Goal: Information Seeking & Learning: Learn about a topic

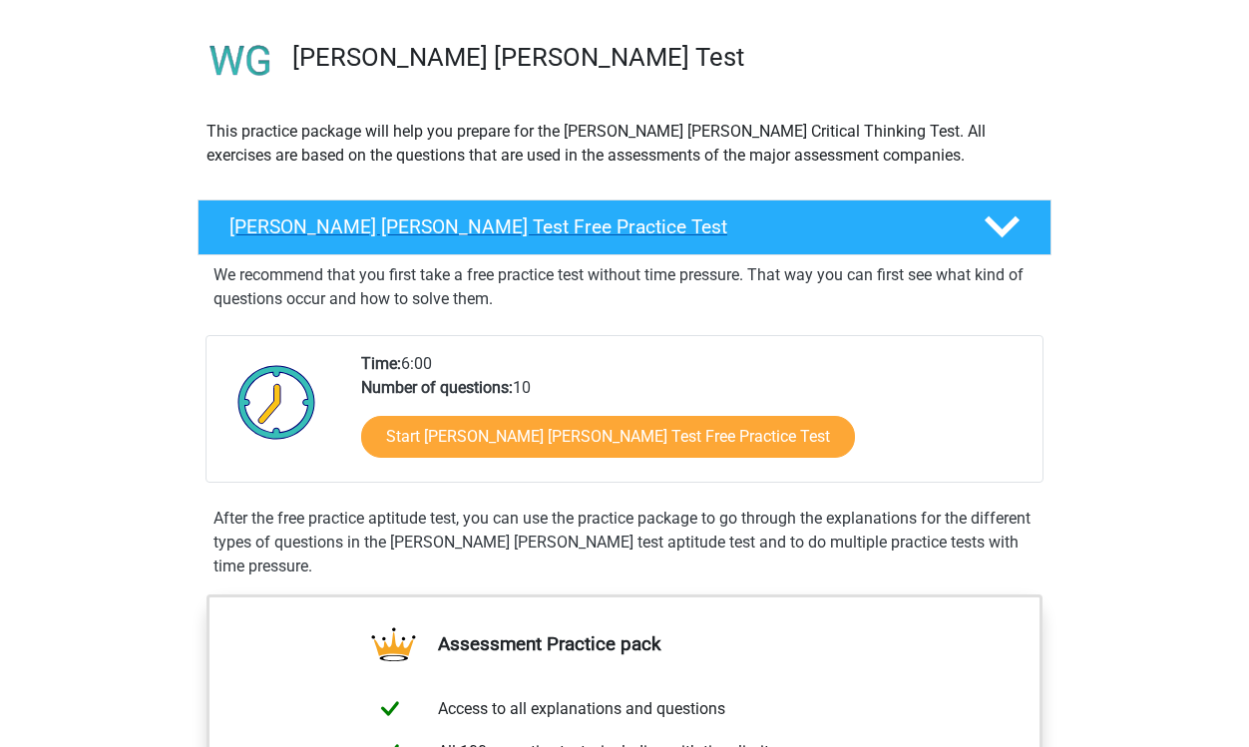
scroll to position [131, 0]
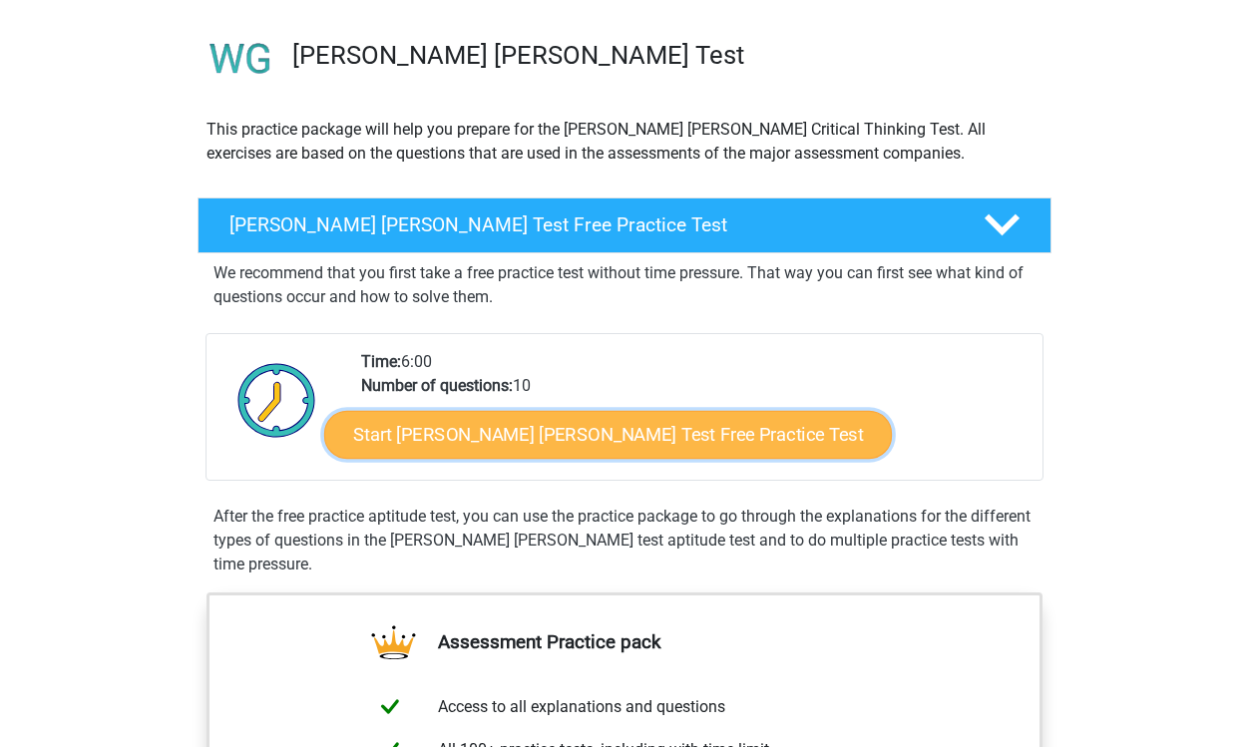
click at [609, 431] on link "Start Watson Glaser Test Free Practice Test" at bounding box center [608, 435] width 568 height 48
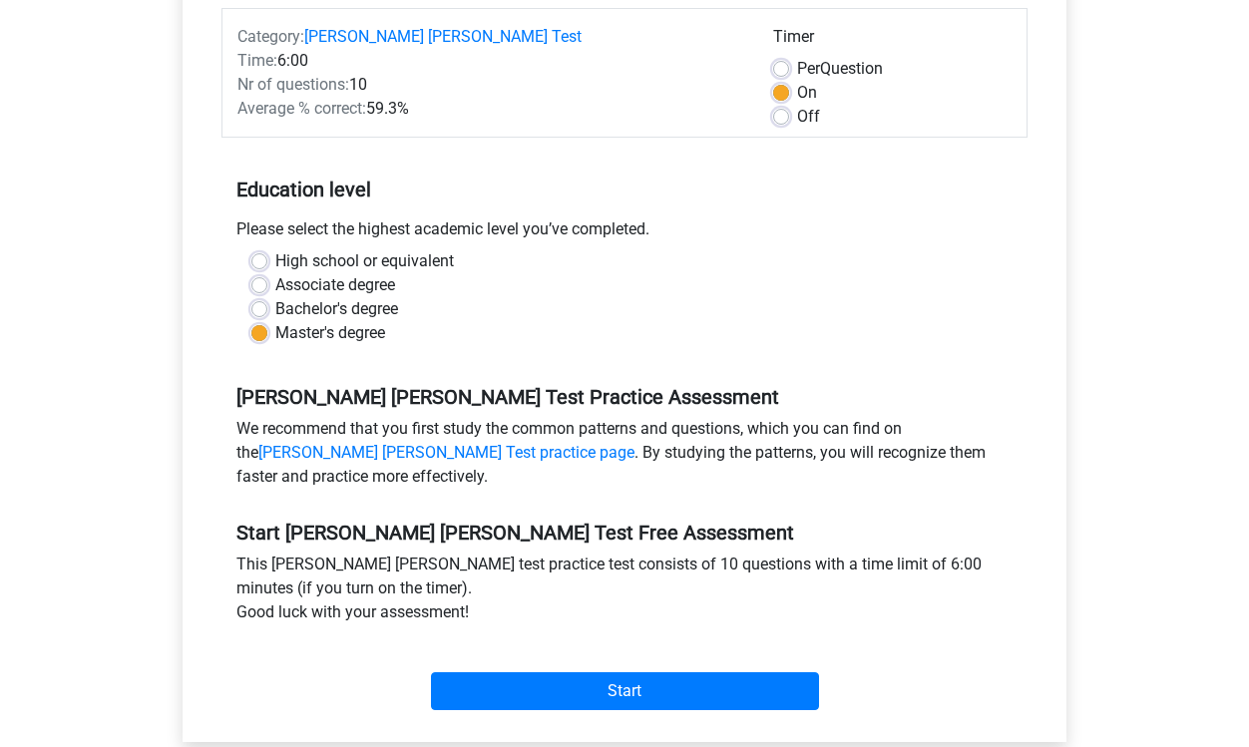
scroll to position [461, 0]
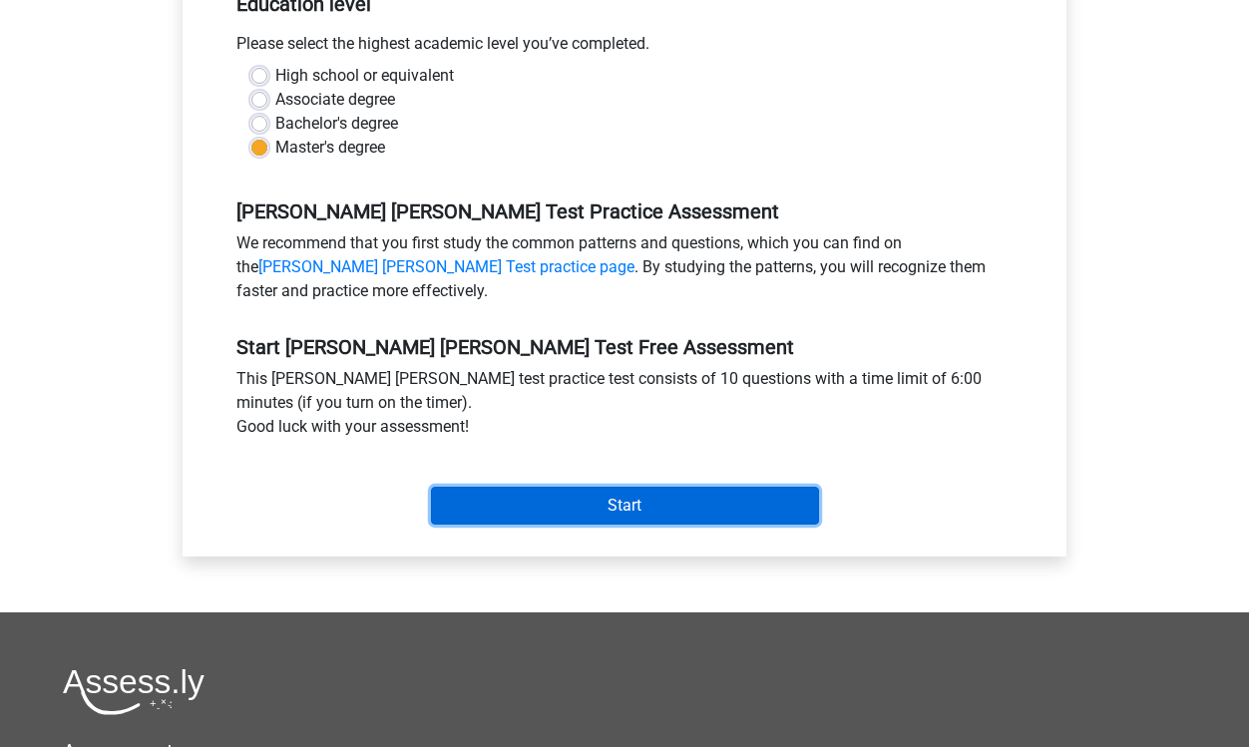
click at [595, 487] on input "Start" at bounding box center [625, 506] width 388 height 38
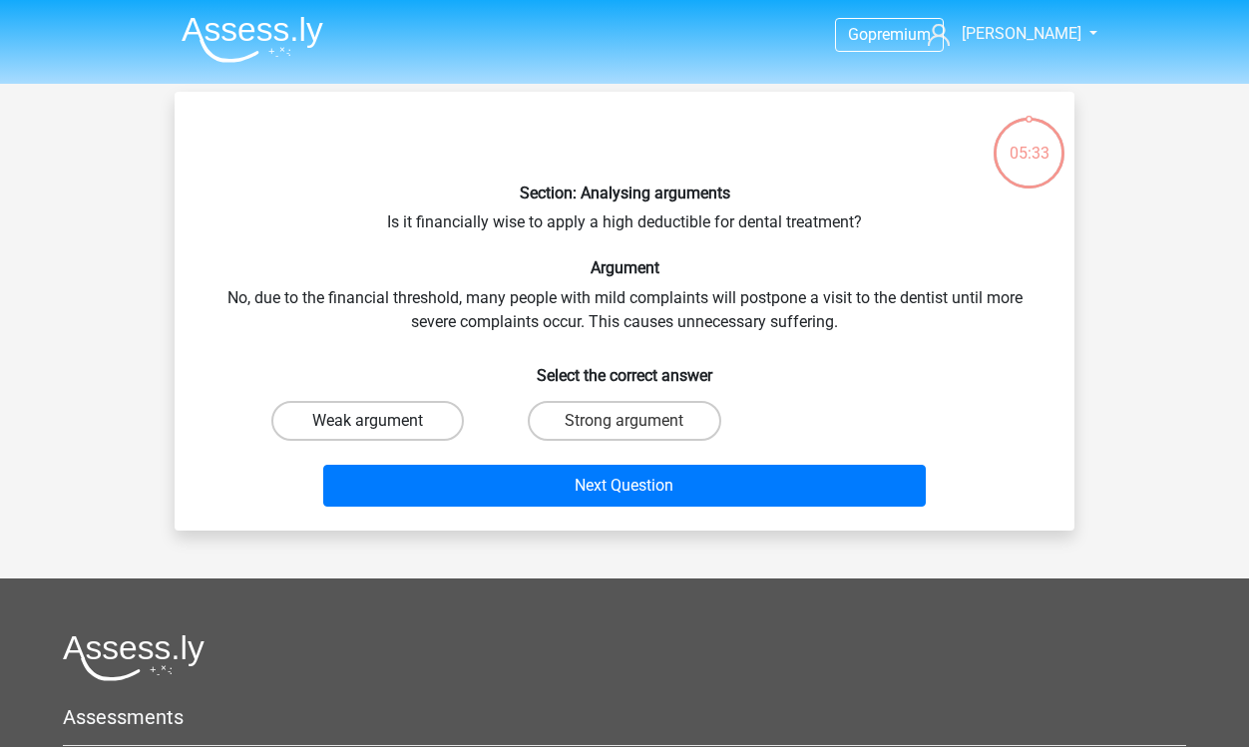
click at [429, 419] on label "Weak argument" at bounding box center [367, 421] width 193 height 40
click at [381, 421] on input "Weak argument" at bounding box center [374, 427] width 13 height 13
radio input "true"
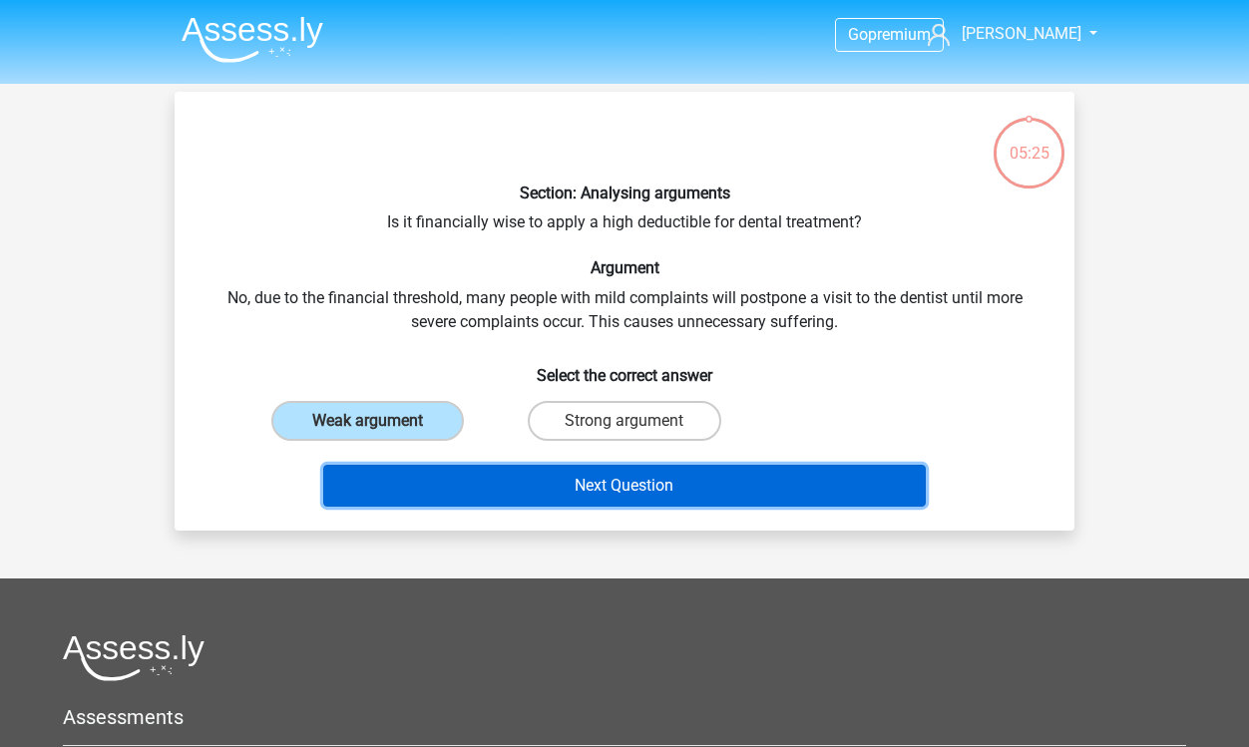
click at [643, 485] on button "Next Question" at bounding box center [625, 486] width 604 height 42
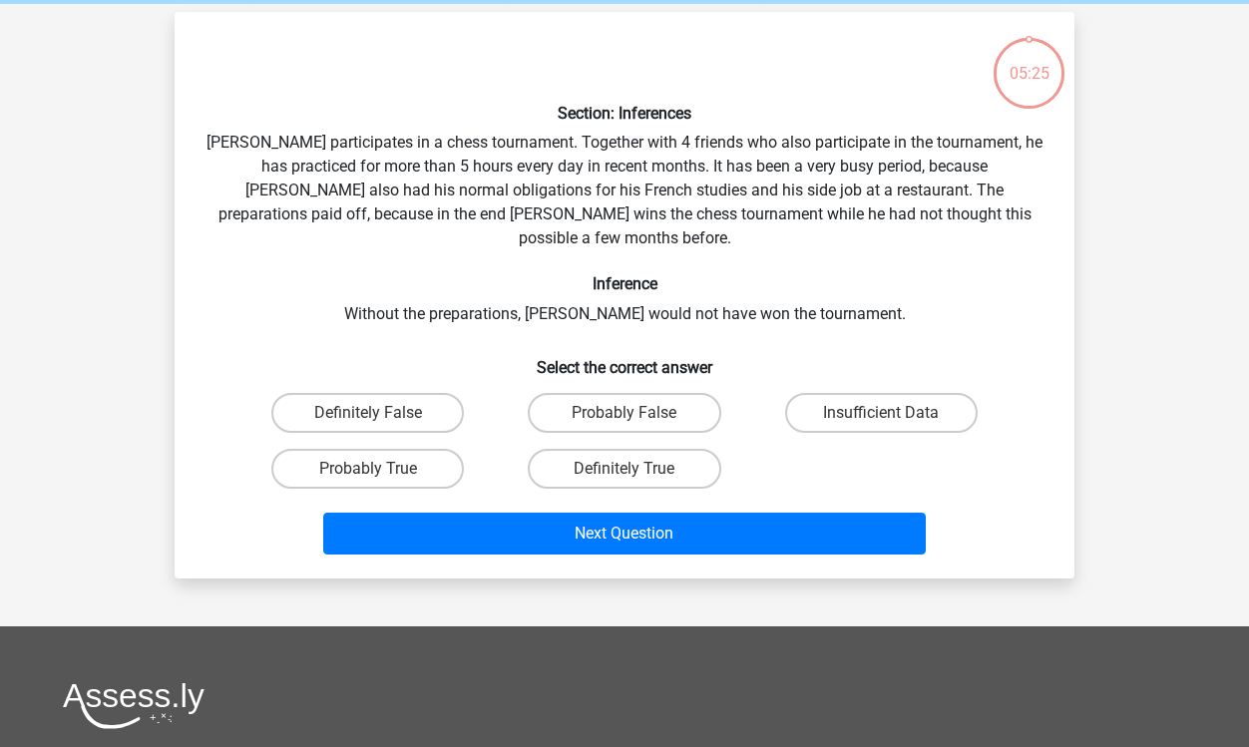
scroll to position [92, 0]
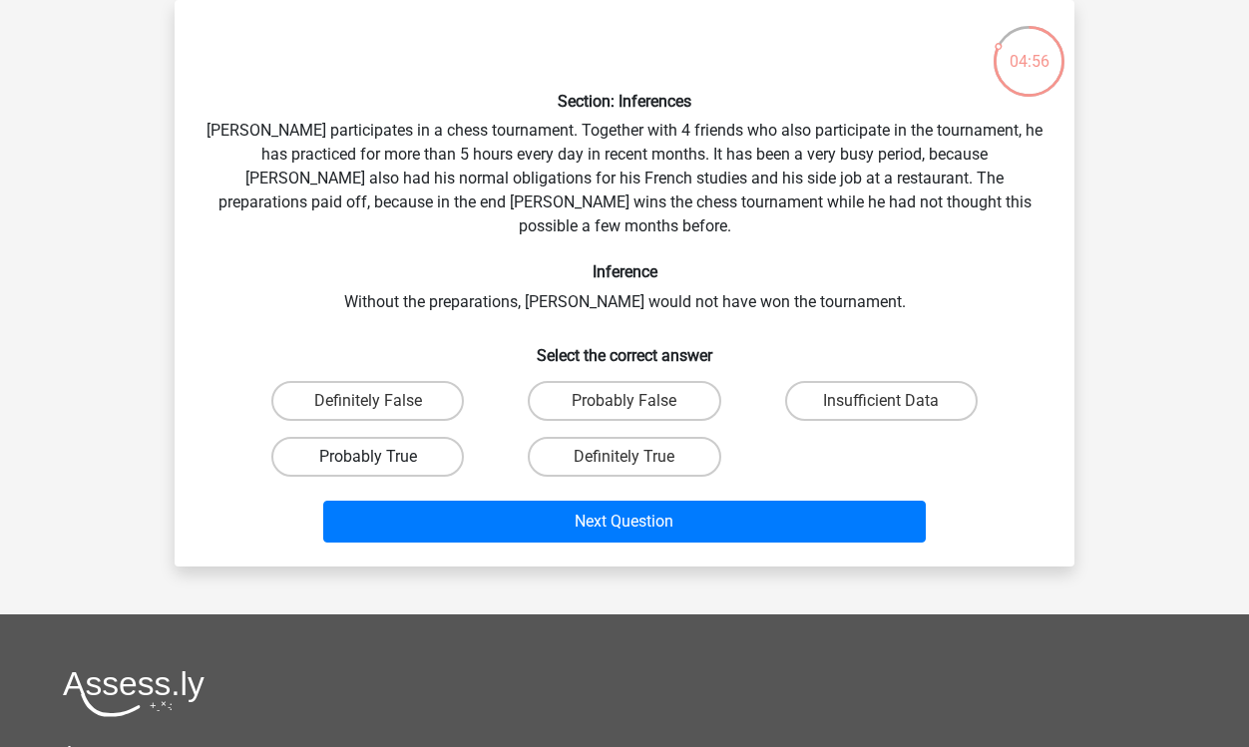
click at [433, 437] on label "Probably True" at bounding box center [367, 457] width 193 height 40
click at [381, 457] on input "Probably True" at bounding box center [374, 463] width 13 height 13
radio input "true"
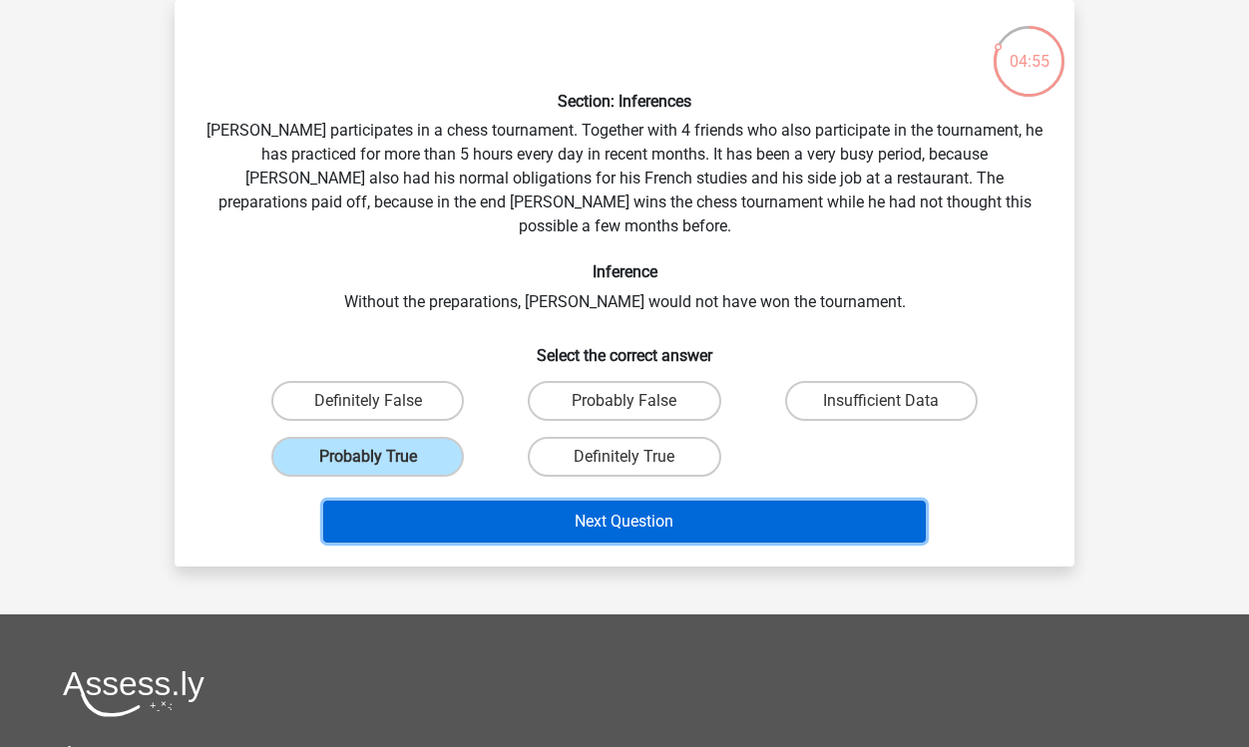
click at [608, 501] on button "Next Question" at bounding box center [625, 522] width 604 height 42
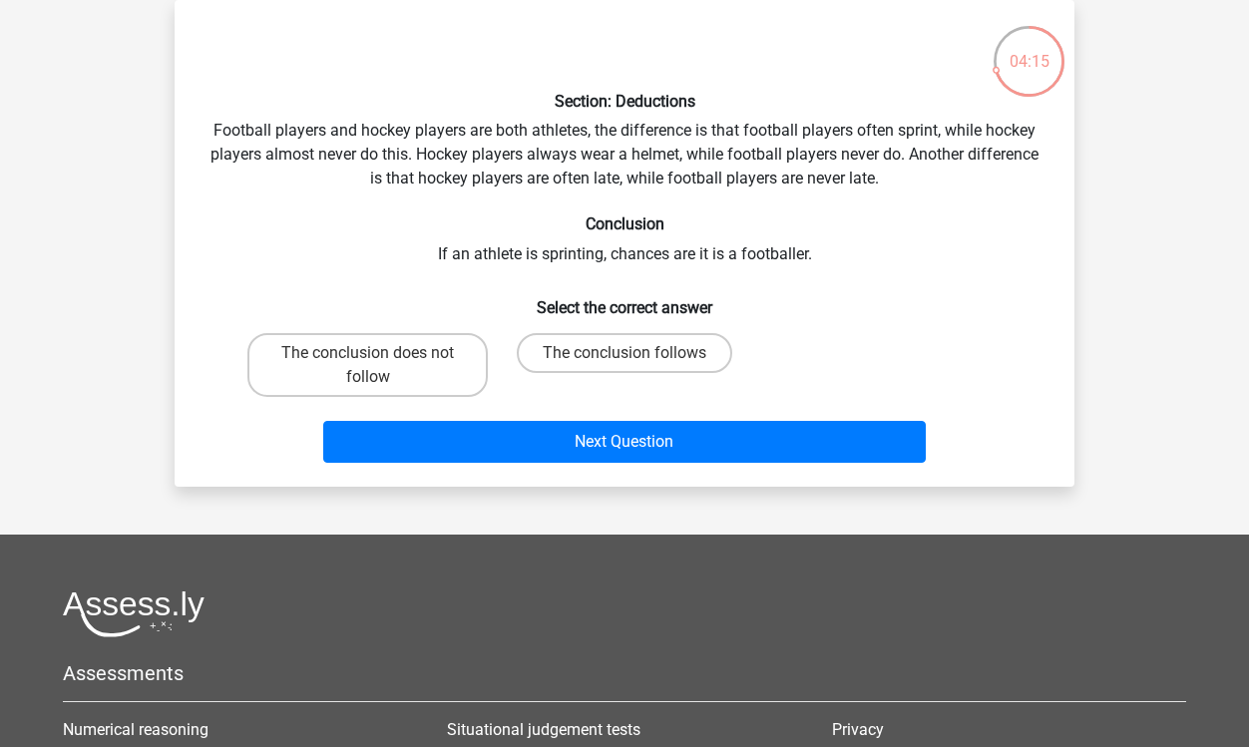
click at [627, 353] on input "The conclusion follows" at bounding box center [631, 359] width 13 height 13
radio input "true"
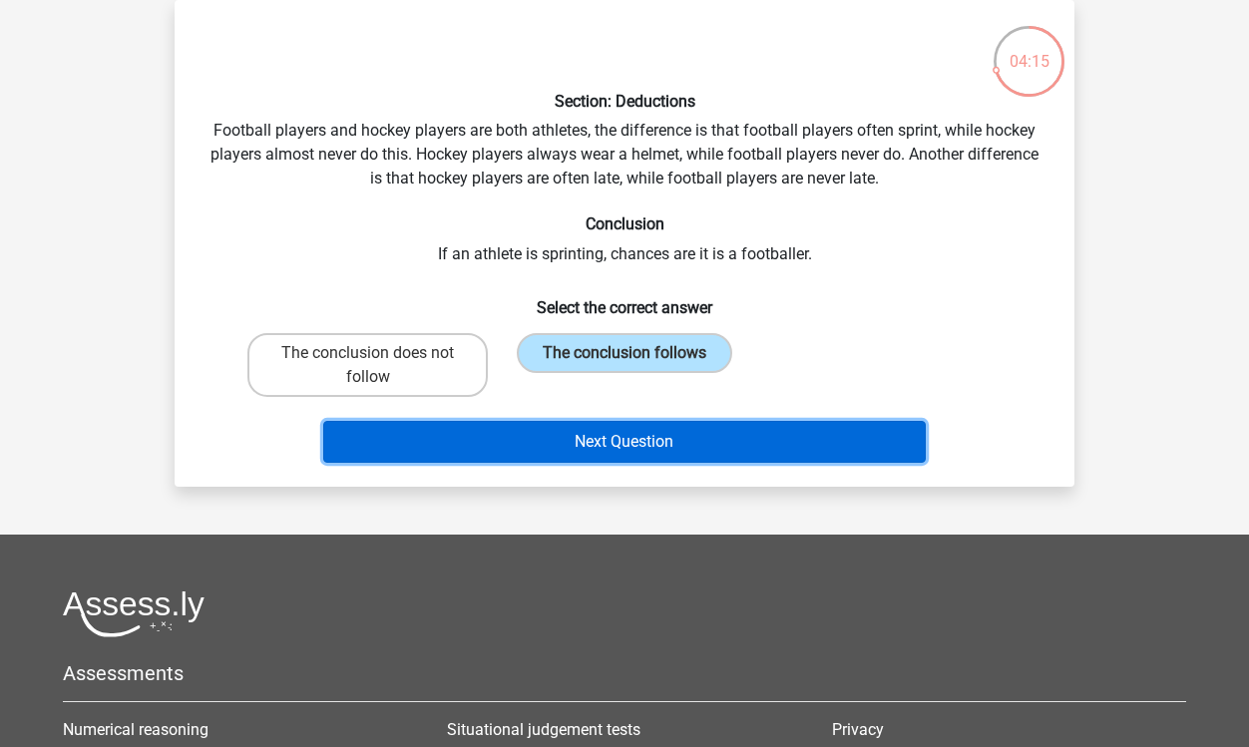
click at [650, 443] on button "Next Question" at bounding box center [625, 442] width 604 height 42
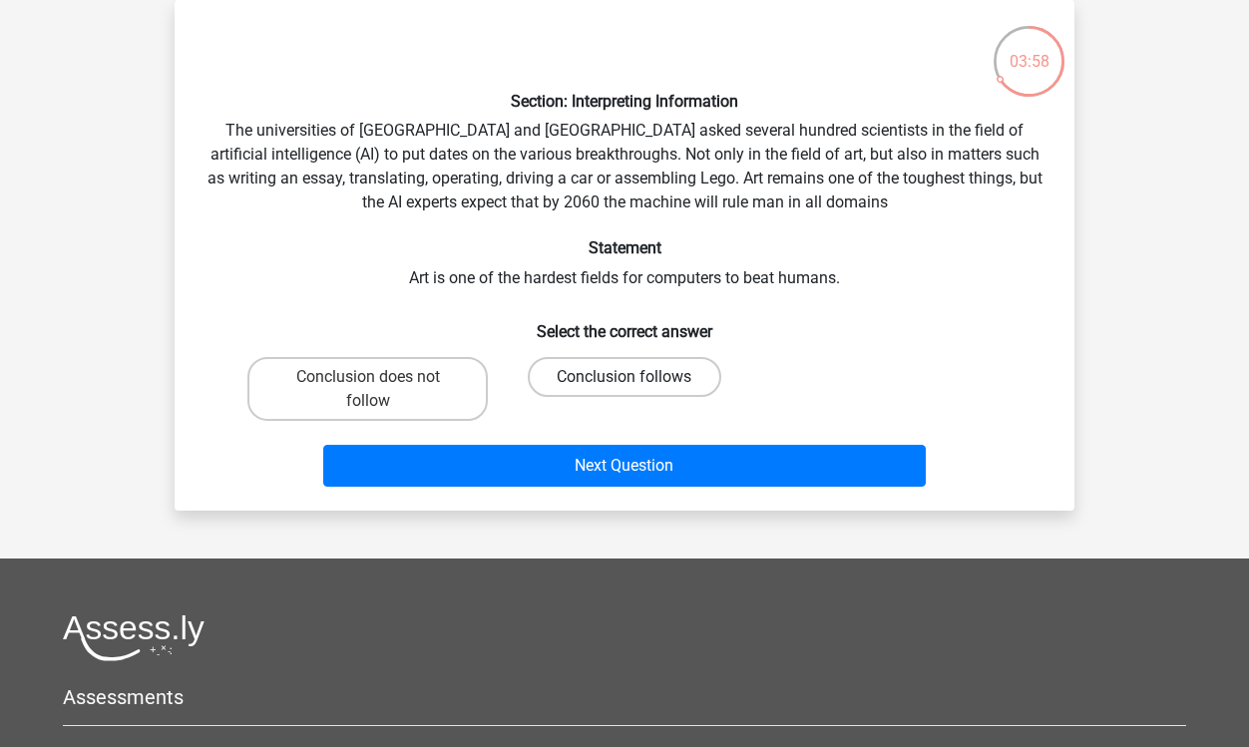
click at [622, 384] on label "Conclusion follows" at bounding box center [624, 377] width 193 height 40
click at [625, 384] on input "Conclusion follows" at bounding box center [631, 383] width 13 height 13
radio input "true"
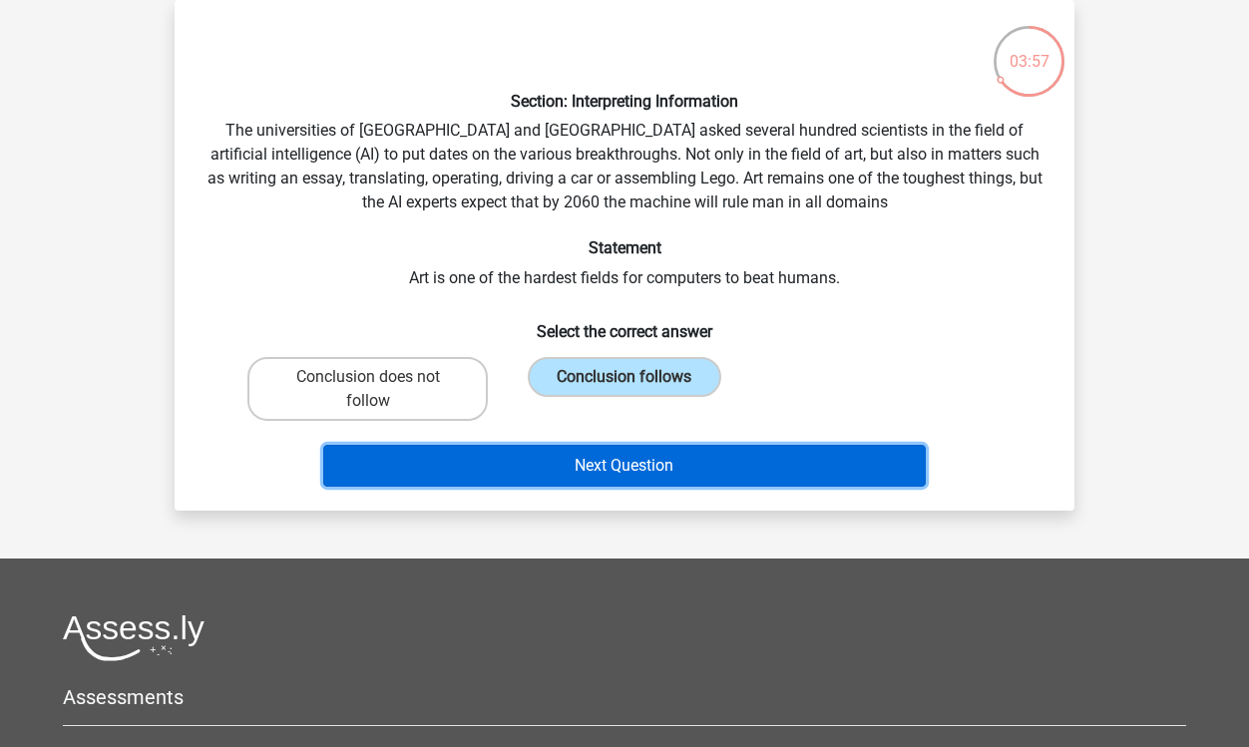
click at [656, 462] on button "Next Question" at bounding box center [625, 466] width 604 height 42
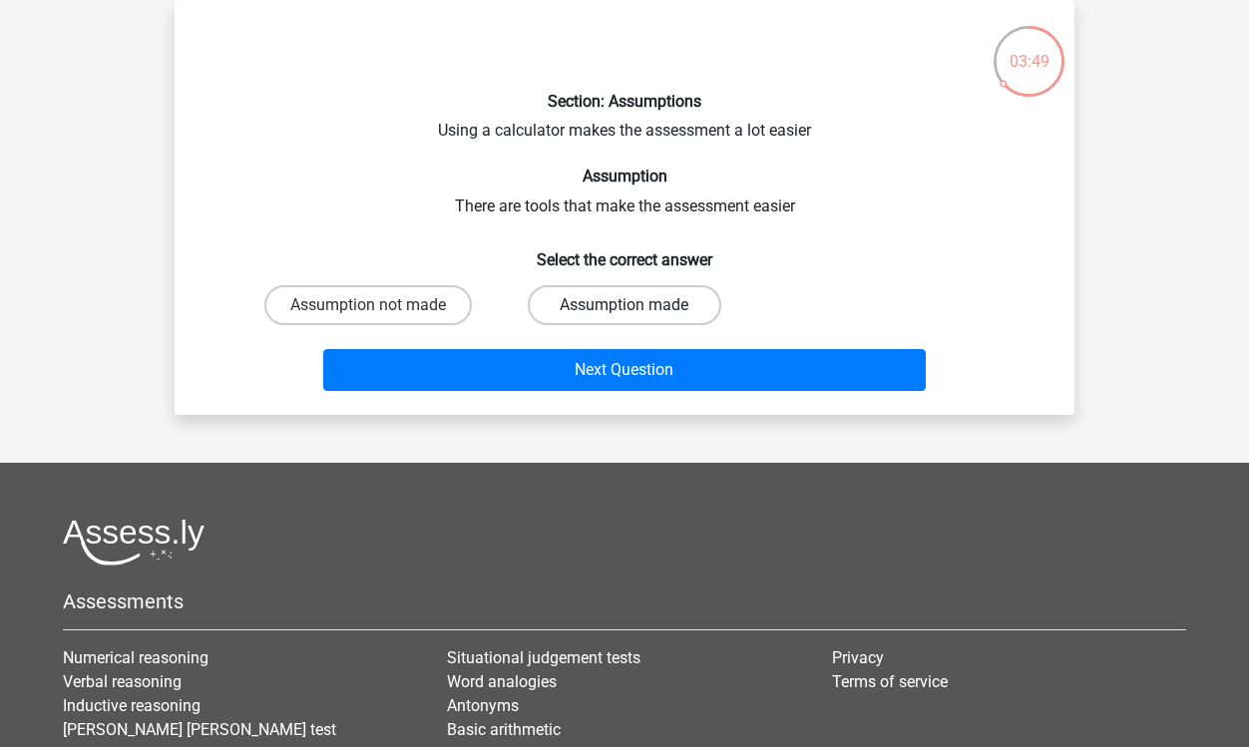
click at [654, 306] on label "Assumption made" at bounding box center [624, 305] width 193 height 40
click at [638, 306] on input "Assumption made" at bounding box center [631, 311] width 13 height 13
radio input "true"
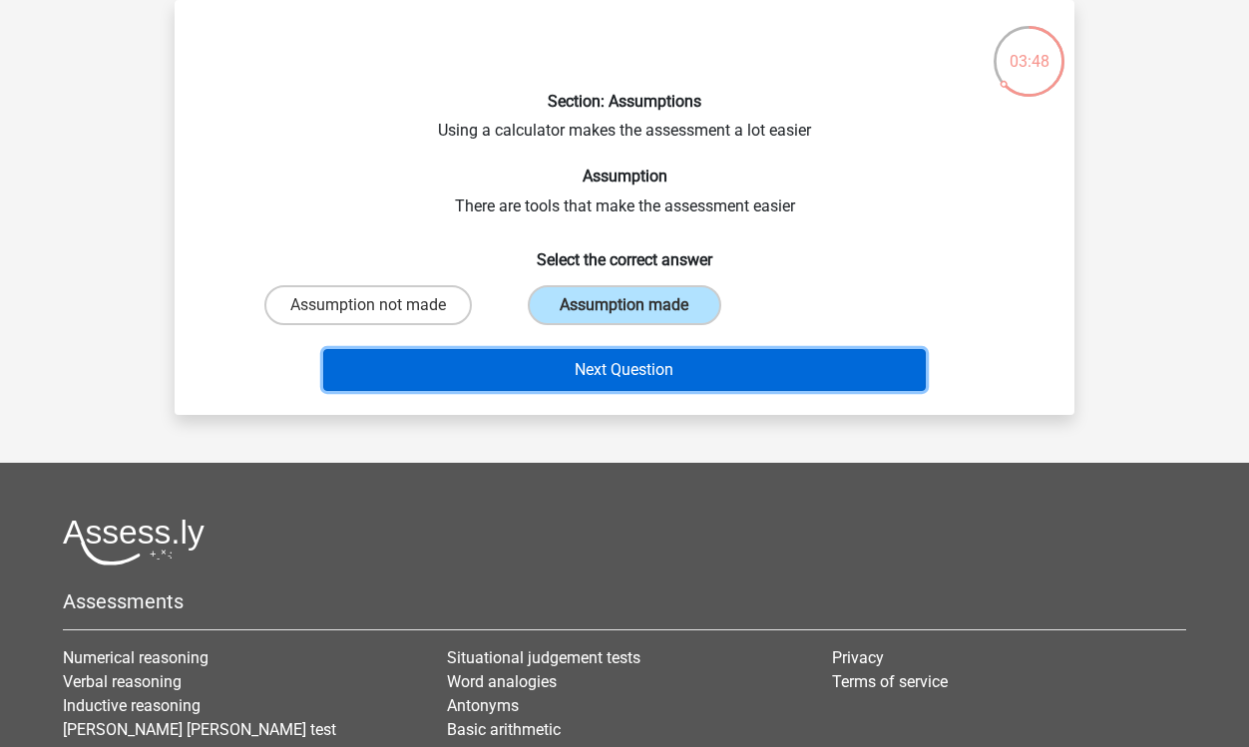
click at [701, 360] on button "Next Question" at bounding box center [625, 370] width 604 height 42
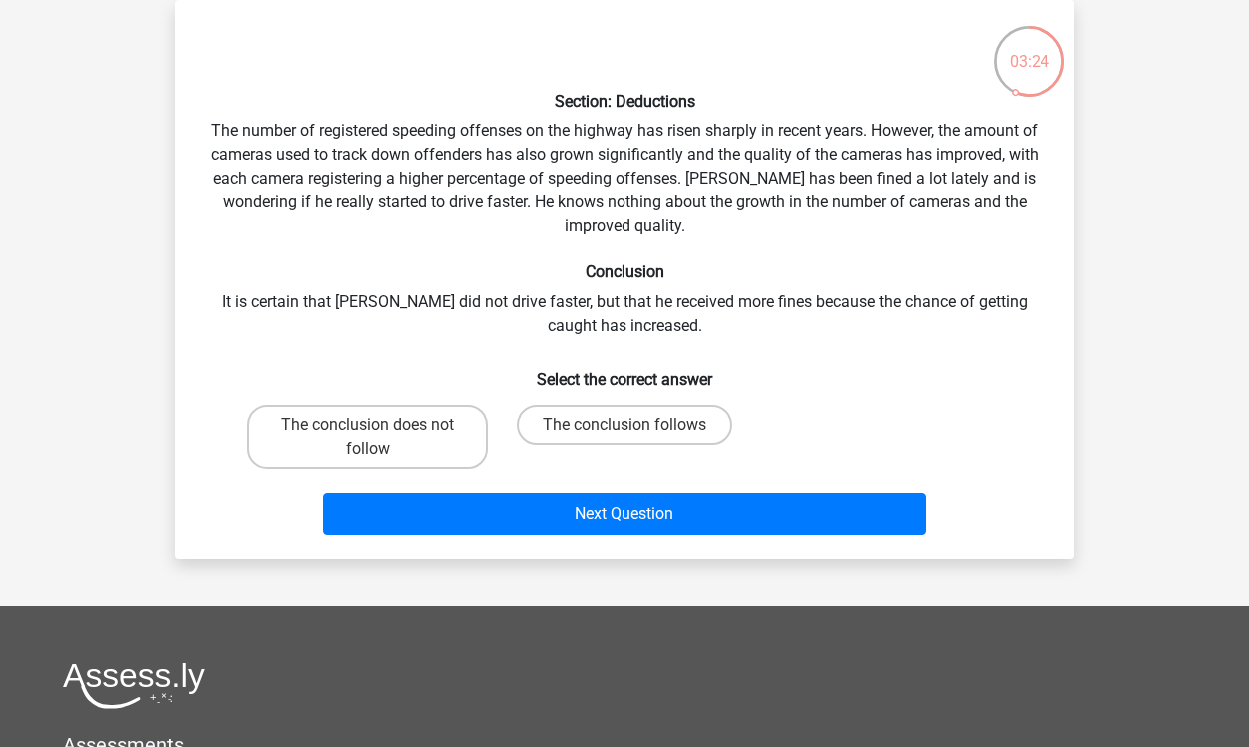
drag, startPoint x: 400, startPoint y: 427, endPoint x: 432, endPoint y: 328, distance: 103.8
click at [432, 327] on div "Section: Deductions The number of registered speeding offenses on the highway h…" at bounding box center [625, 279] width 884 height 527
click at [412, 442] on label "The conclusion does not follow" at bounding box center [367, 437] width 240 height 64
click at [381, 438] on input "The conclusion does not follow" at bounding box center [374, 431] width 13 height 13
radio input "true"
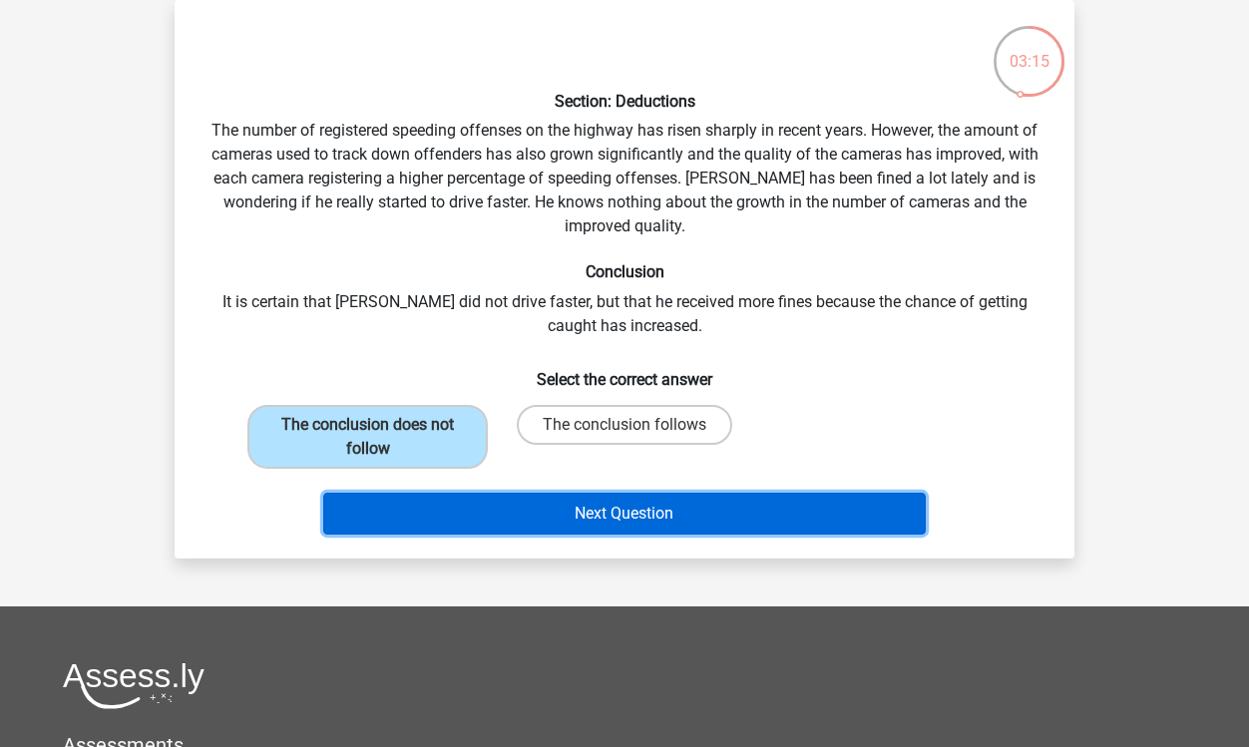
click at [650, 521] on button "Next Question" at bounding box center [625, 514] width 604 height 42
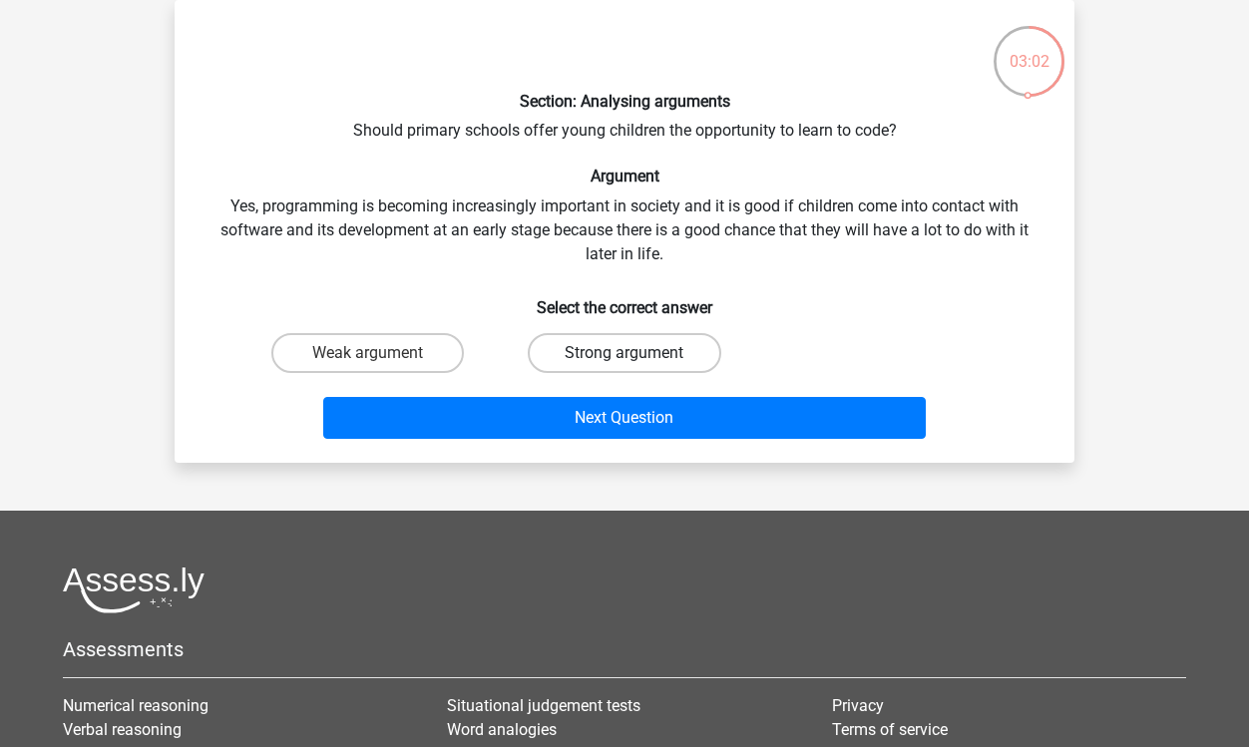
click at [626, 350] on label "Strong argument" at bounding box center [624, 353] width 193 height 40
click at [626, 353] on input "Strong argument" at bounding box center [631, 359] width 13 height 13
radio input "true"
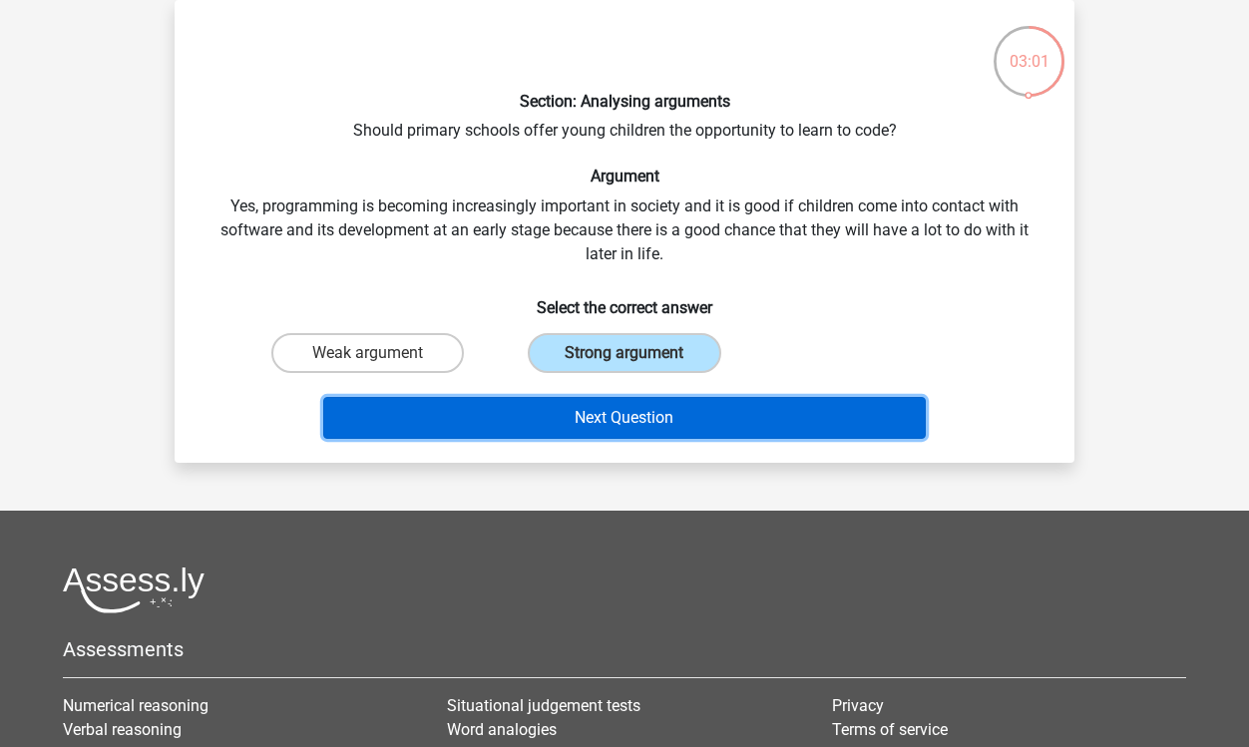
click at [633, 423] on button "Next Question" at bounding box center [625, 418] width 604 height 42
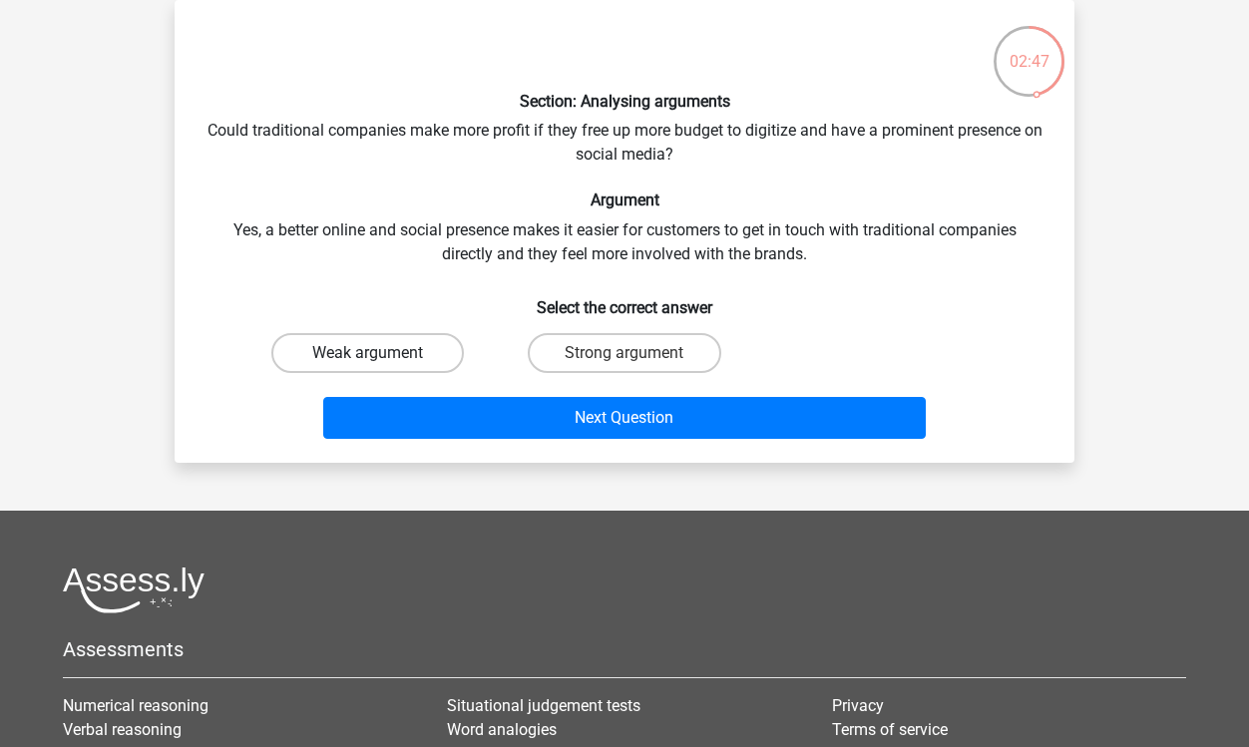
click at [393, 353] on label "Weak argument" at bounding box center [367, 353] width 193 height 40
click at [381, 353] on input "Weak argument" at bounding box center [374, 359] width 13 height 13
radio input "true"
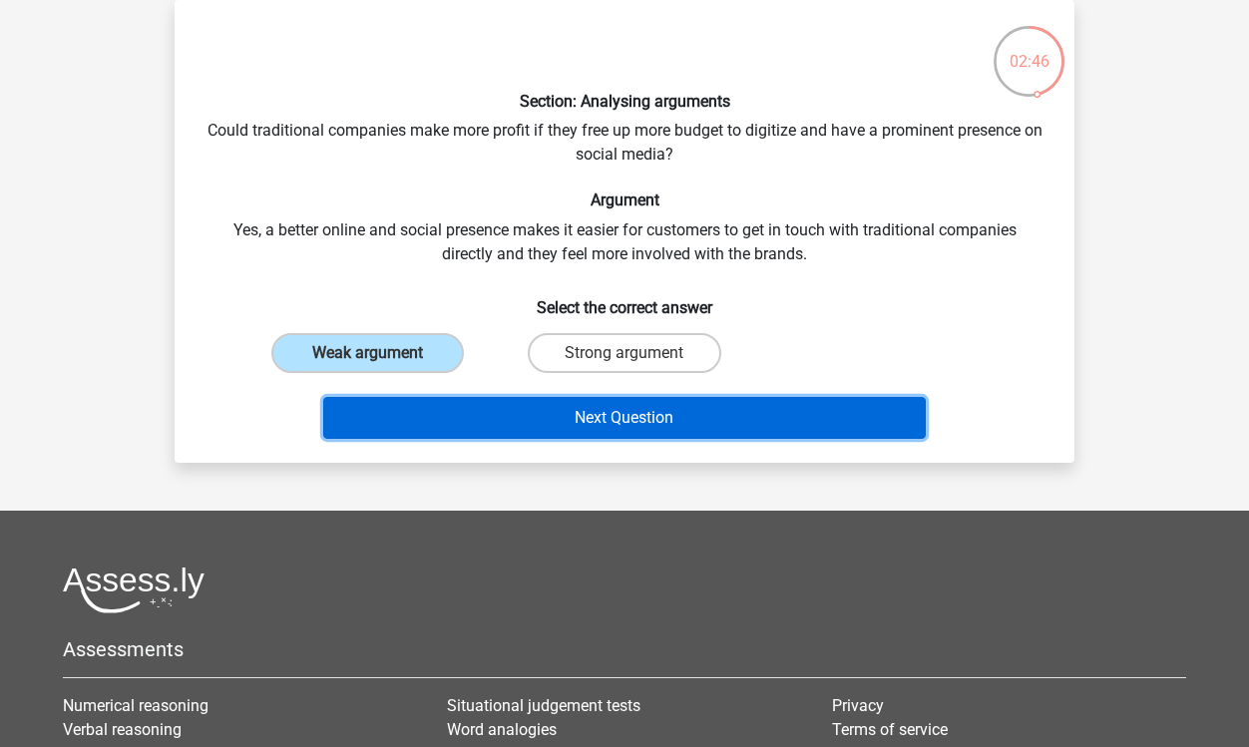
click at [671, 427] on button "Next Question" at bounding box center [625, 418] width 604 height 42
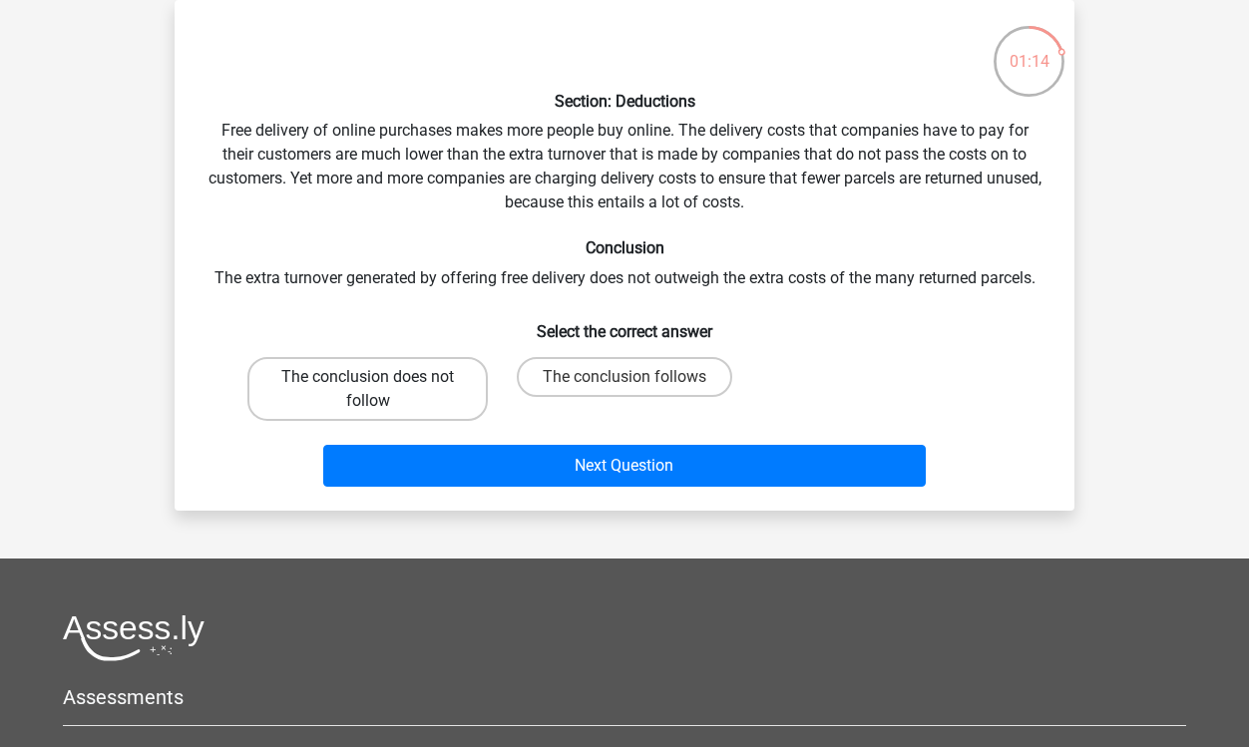
click at [431, 384] on label "The conclusion does not follow" at bounding box center [367, 389] width 240 height 64
click at [381, 384] on input "The conclusion does not follow" at bounding box center [374, 383] width 13 height 13
radio input "true"
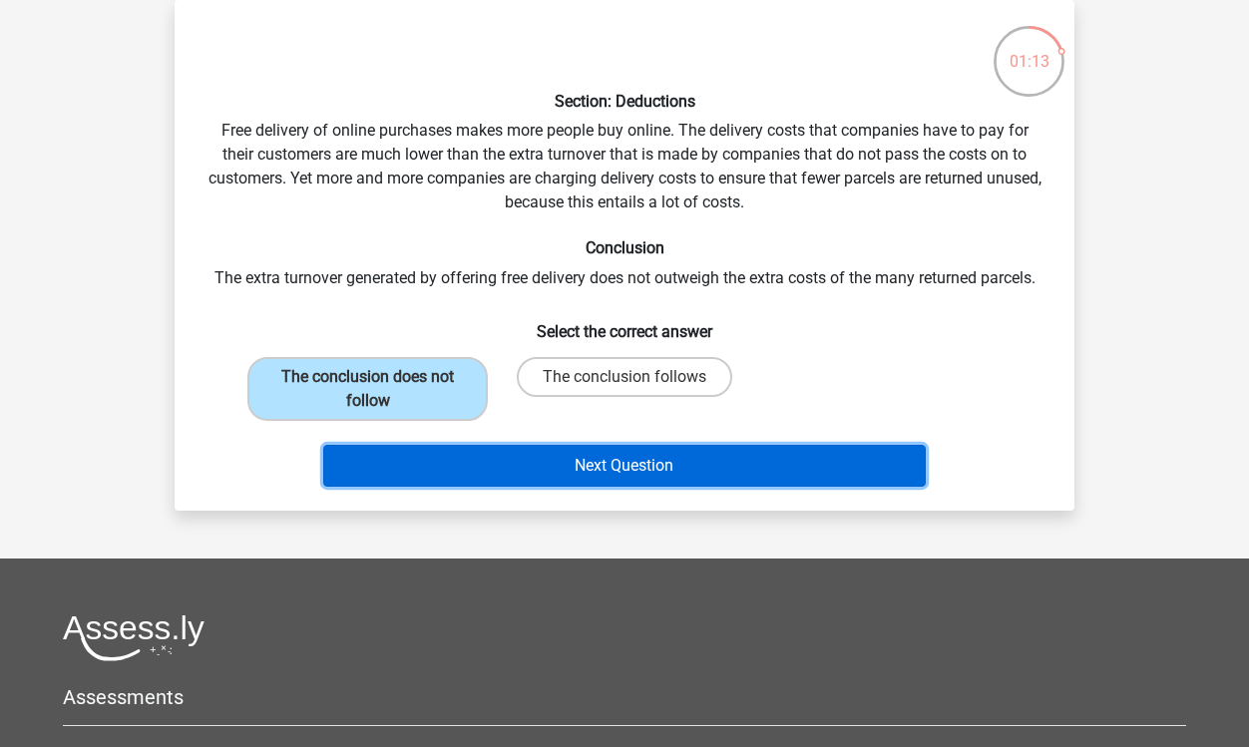
click at [612, 478] on button "Next Question" at bounding box center [625, 466] width 604 height 42
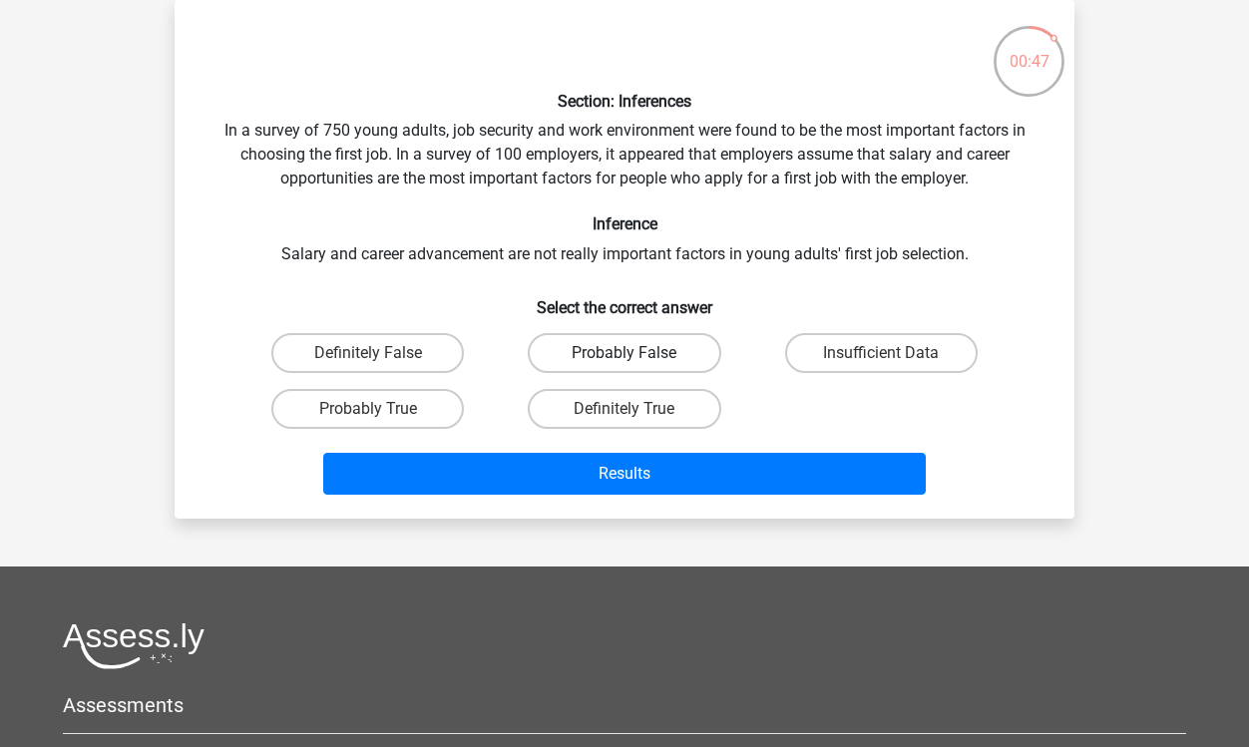
click at [610, 350] on label "Probably False" at bounding box center [624, 353] width 193 height 40
click at [625, 353] on input "Probably False" at bounding box center [631, 359] width 13 height 13
radio input "true"
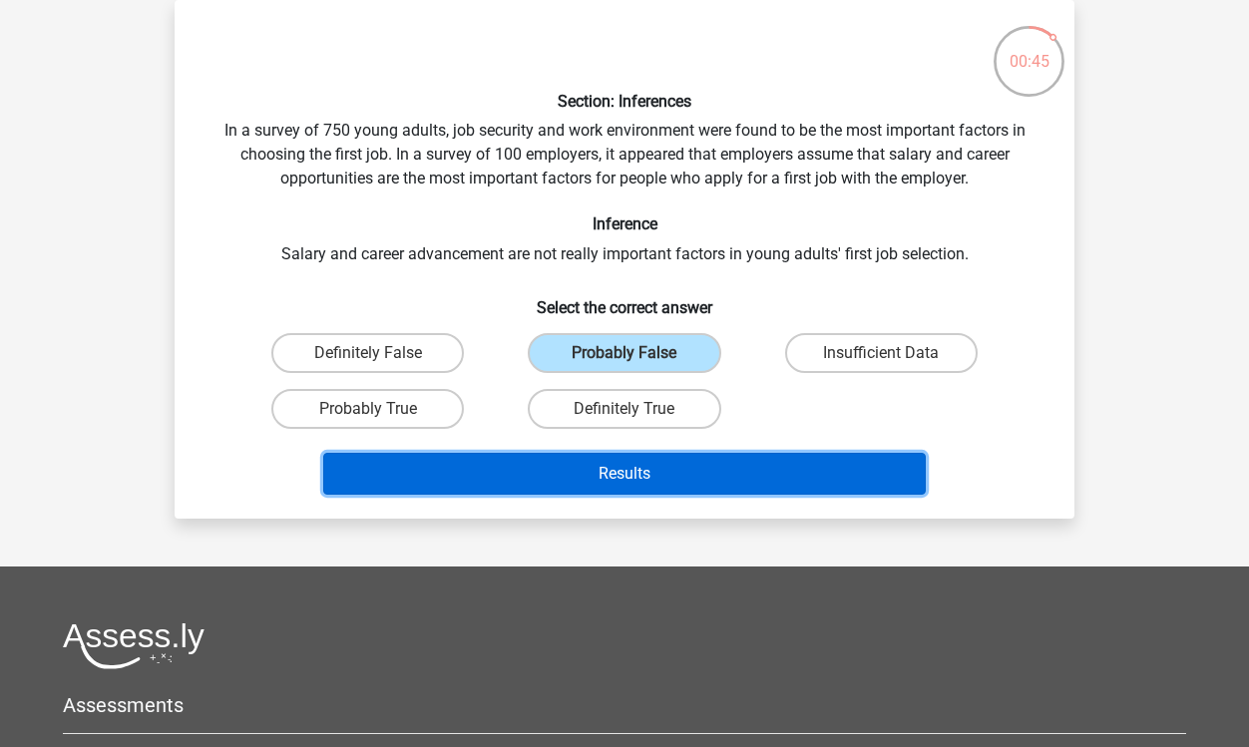
click at [694, 476] on button "Results" at bounding box center [625, 474] width 604 height 42
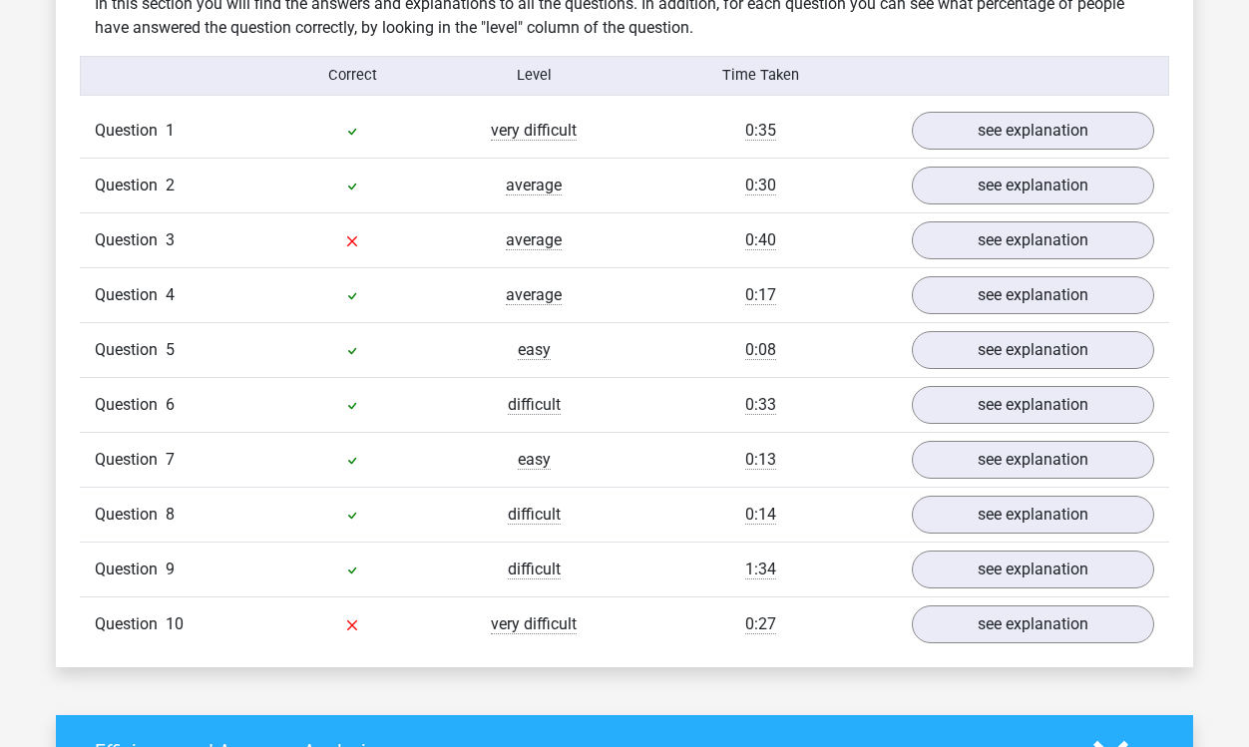
scroll to position [1122, 0]
